Goal: Transaction & Acquisition: Book appointment/travel/reservation

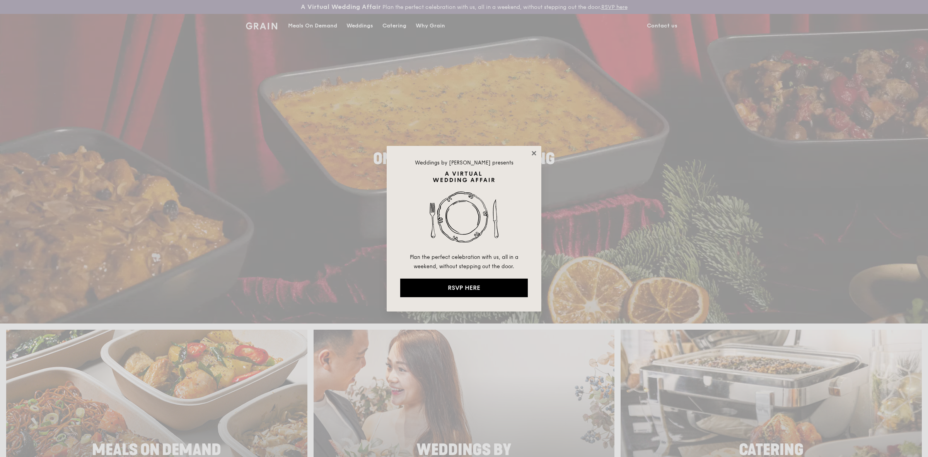
click at [535, 150] on icon at bounding box center [534, 153] width 7 height 7
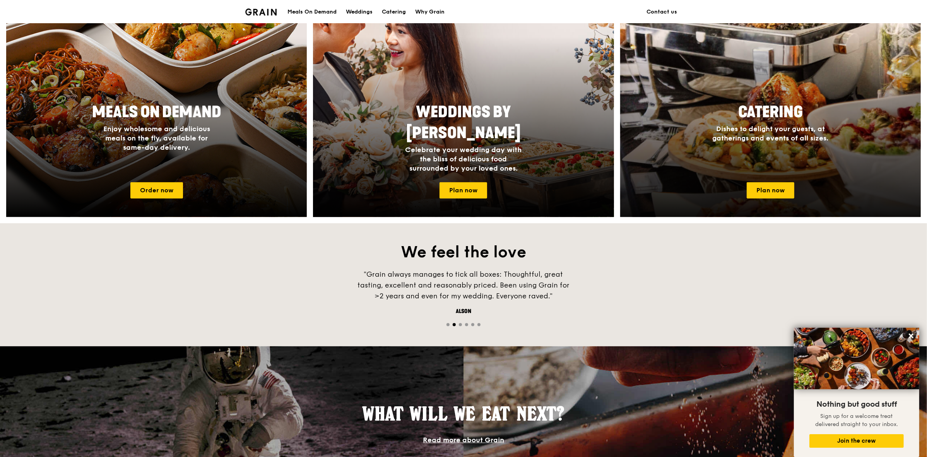
scroll to position [338, 0]
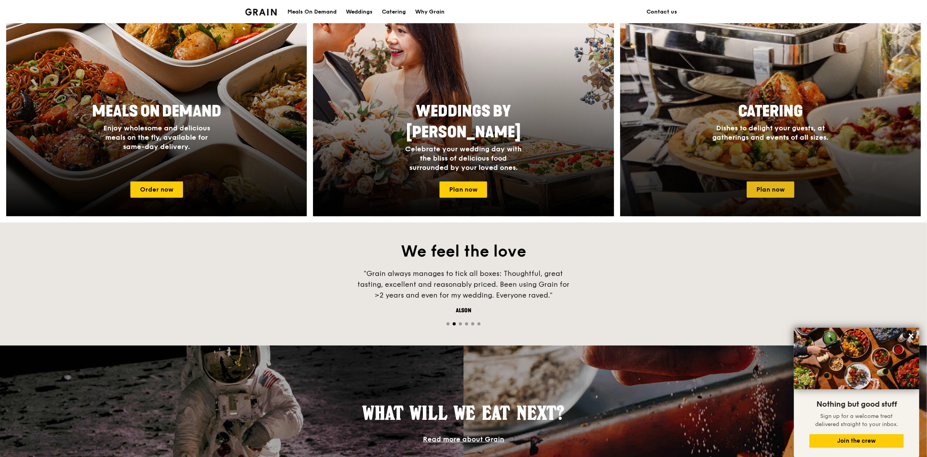
click at [782, 183] on link "Plan now" at bounding box center [770, 189] width 48 height 16
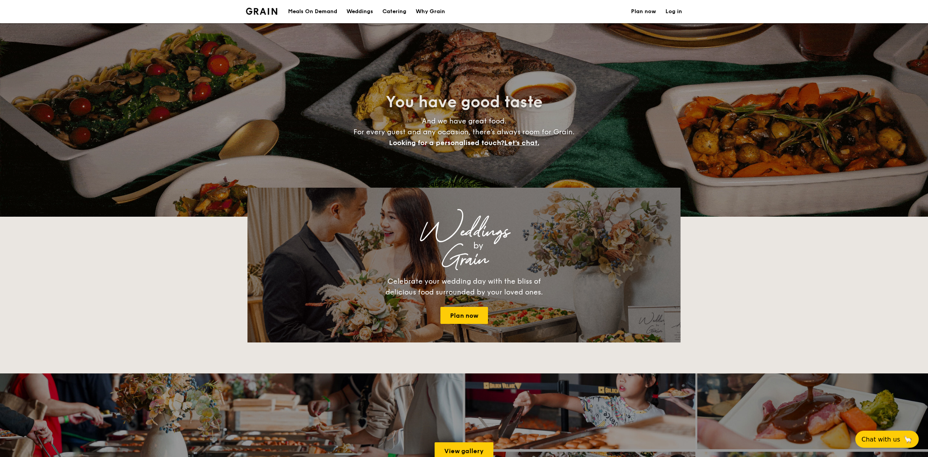
select select
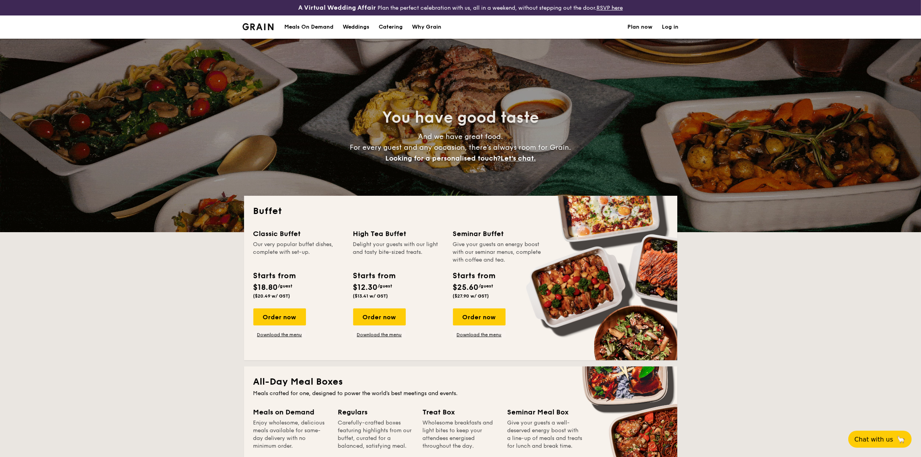
click at [393, 26] on h1 "Catering" at bounding box center [391, 26] width 24 height 23
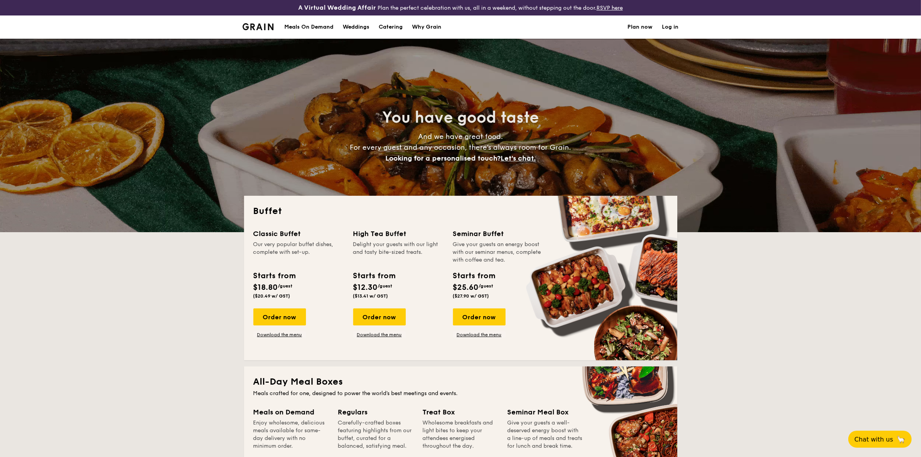
click at [394, 26] on h1 "Catering" at bounding box center [391, 26] width 24 height 23
